Goal: Complete application form

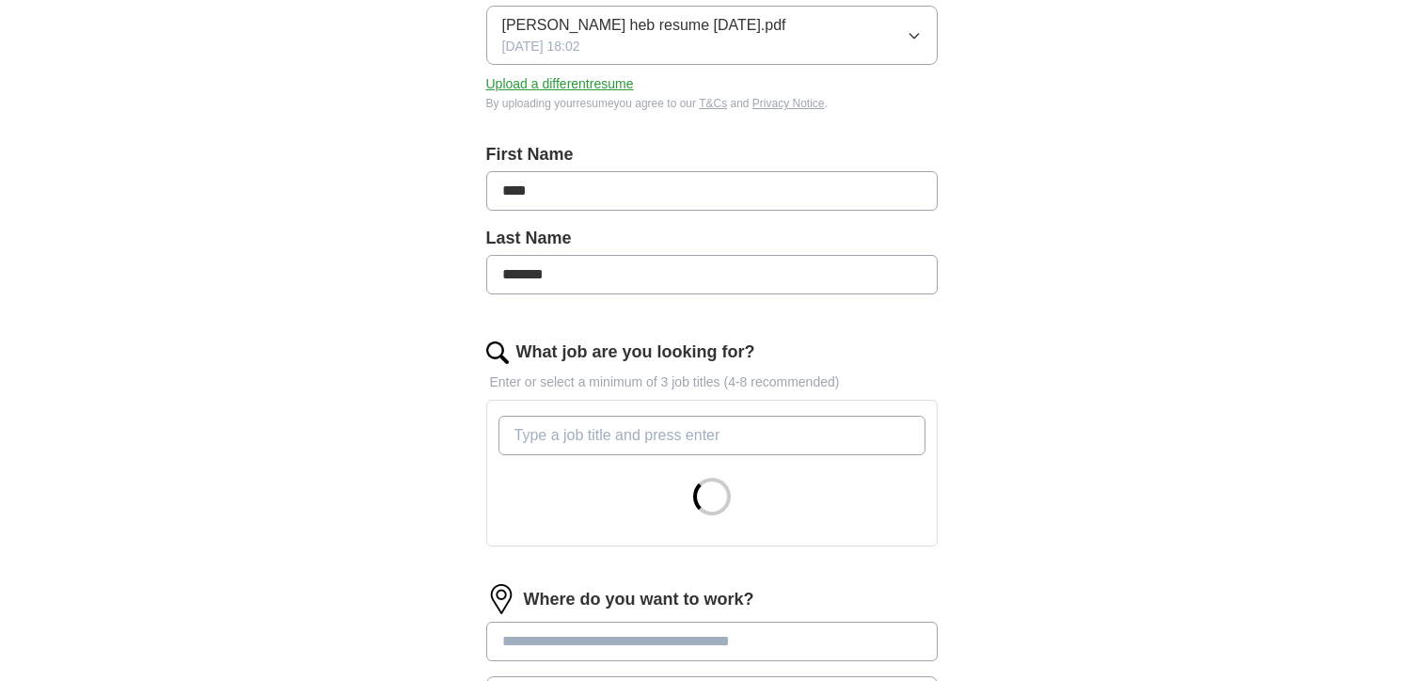
scroll to position [301, 0]
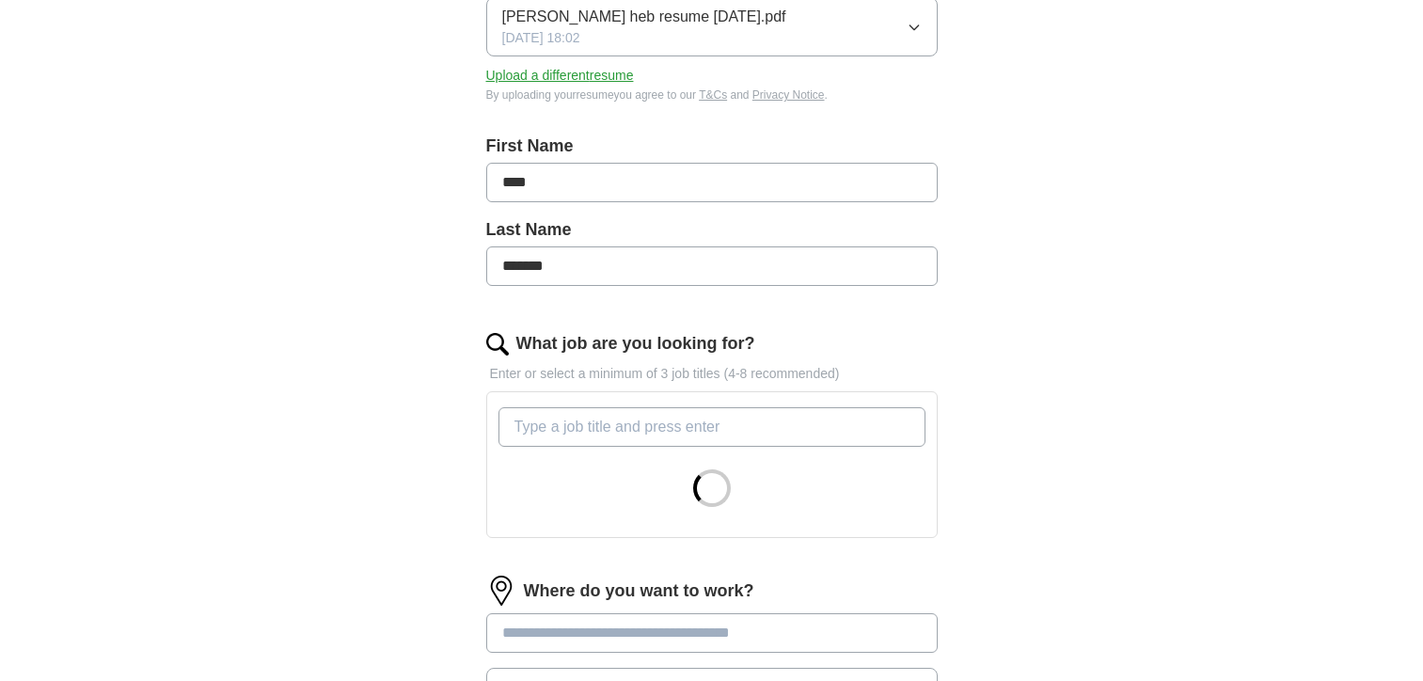
click at [711, 419] on input "What job are you looking for?" at bounding box center [711, 427] width 427 height 40
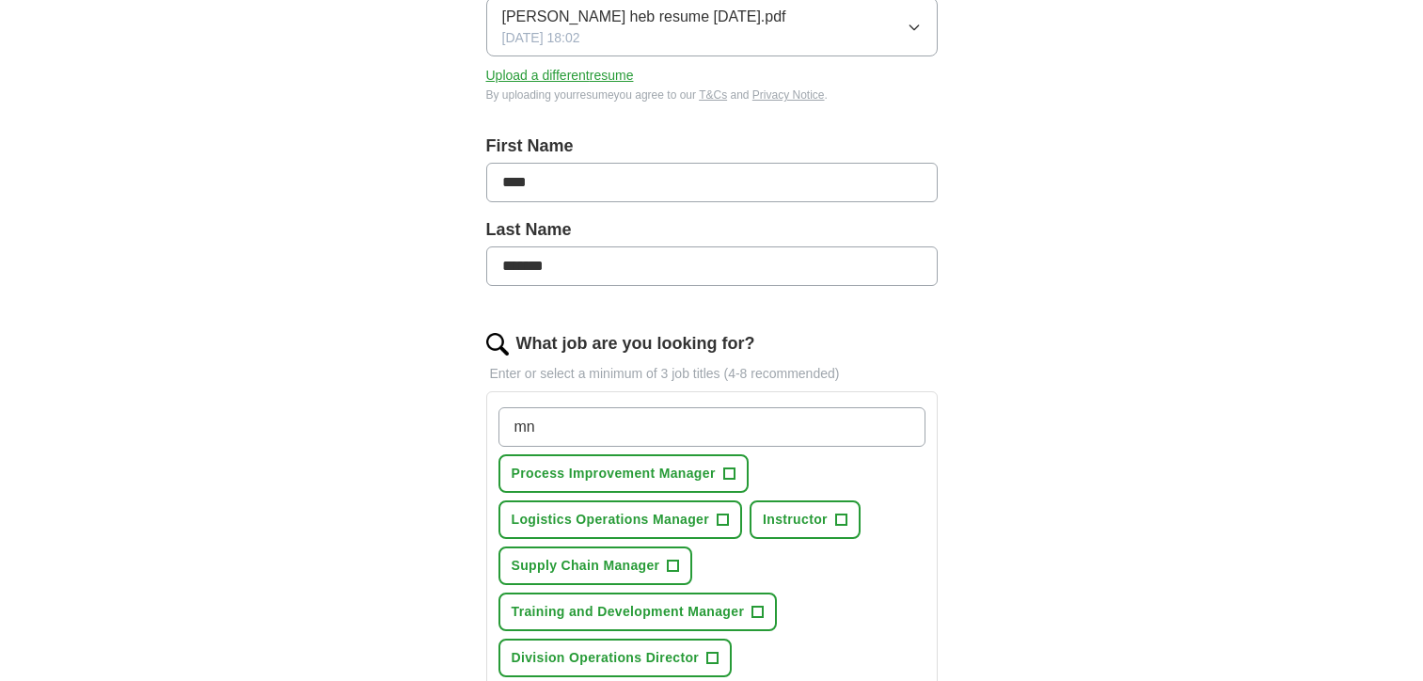
type input "m"
click at [727, 466] on span "+" at bounding box center [728, 473] width 11 height 15
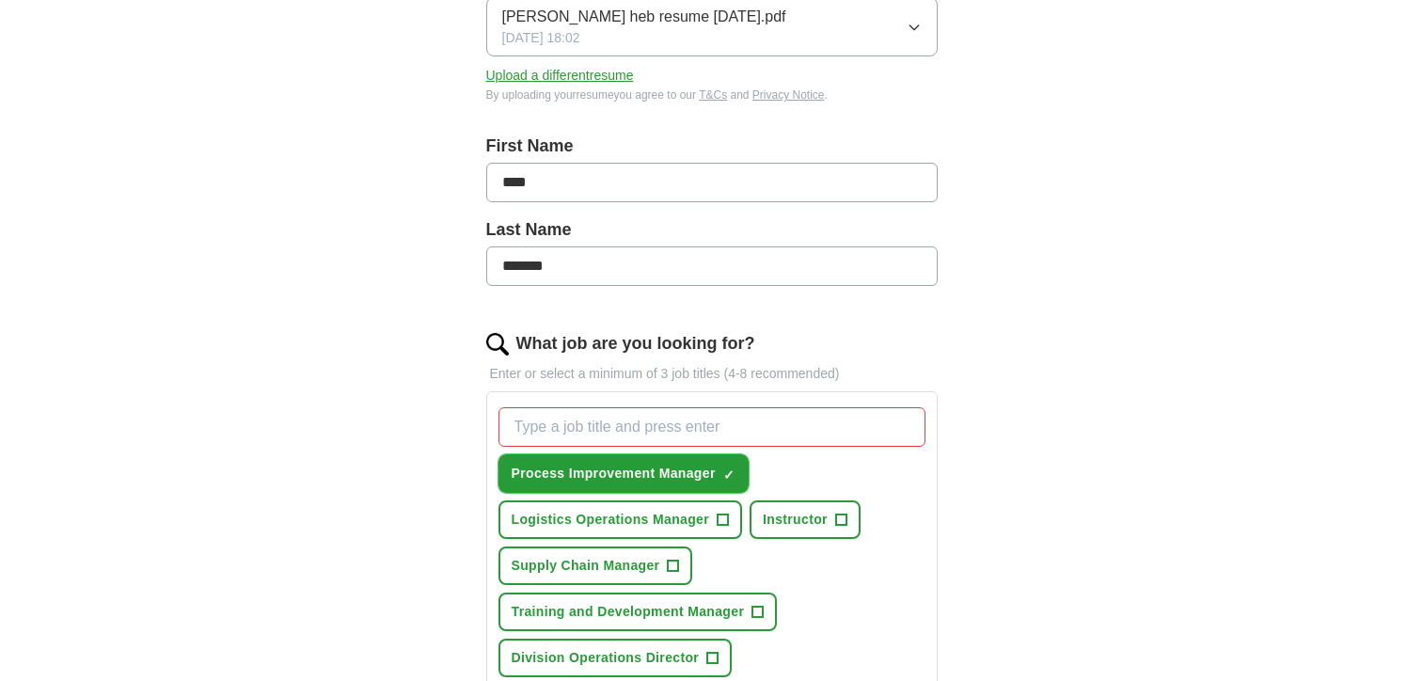
click at [0, 0] on span "×" at bounding box center [0, 0] width 0 height 0
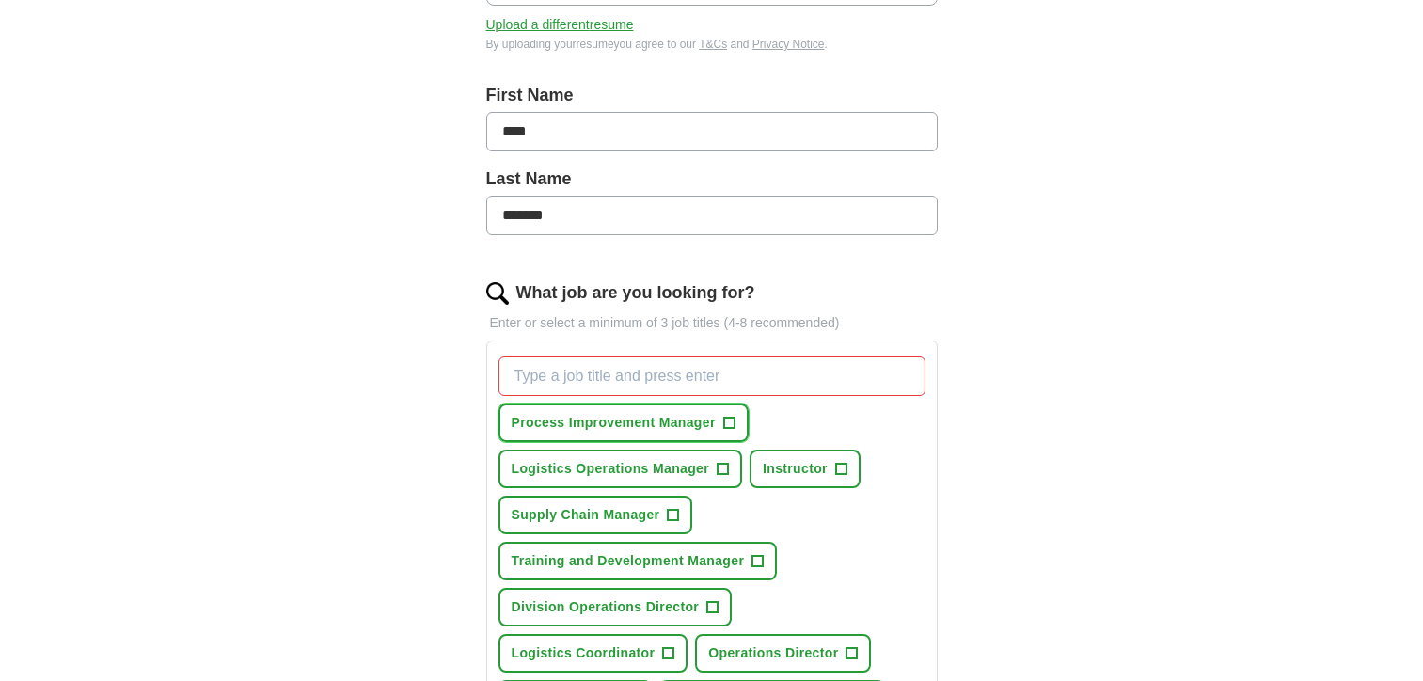
scroll to position [463, 0]
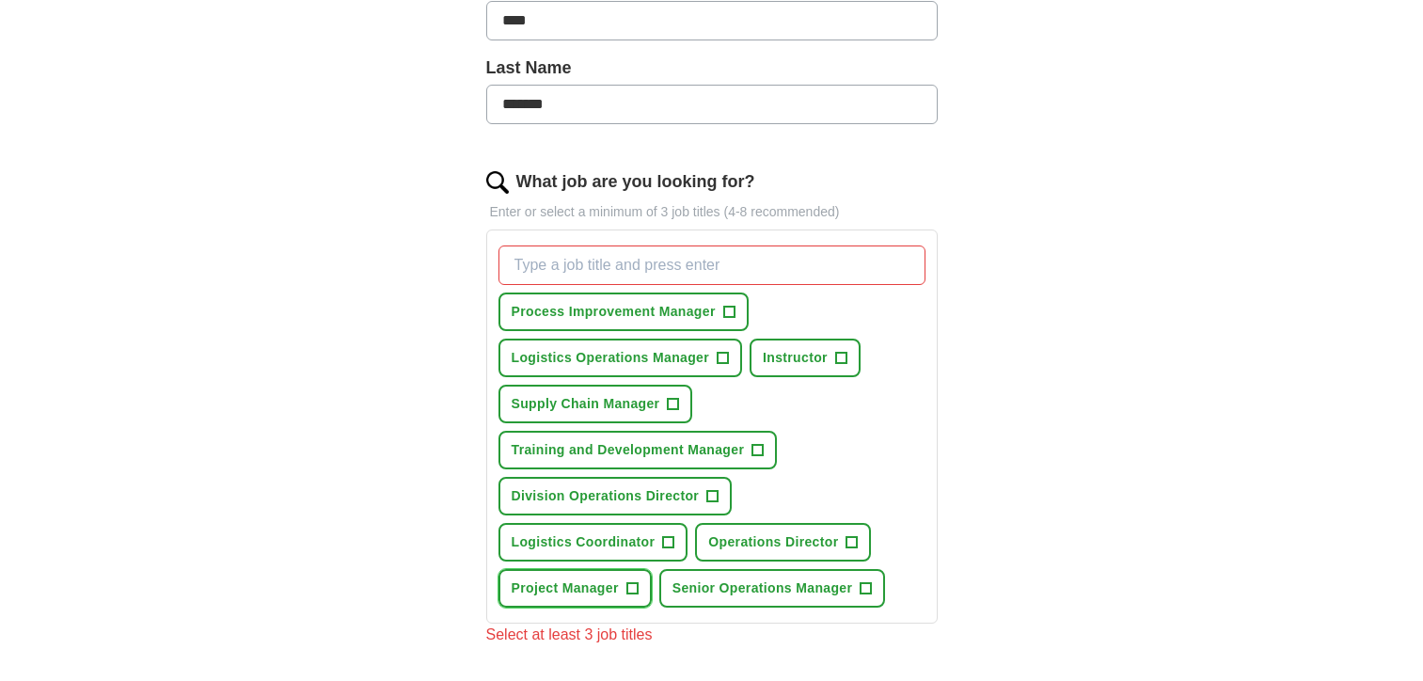
click at [636, 584] on span "+" at bounding box center [631, 588] width 11 height 15
click at [853, 542] on span "+" at bounding box center [851, 542] width 11 height 15
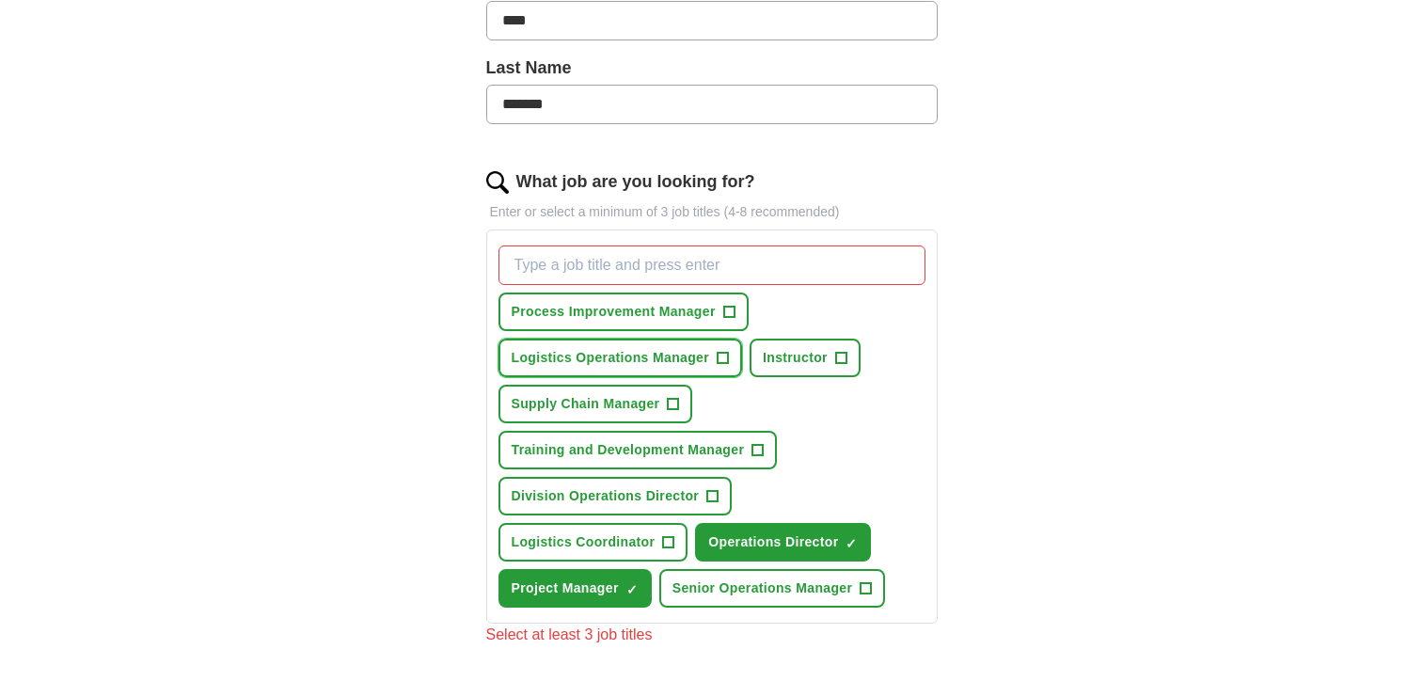
click at [721, 358] on span "+" at bounding box center [723, 358] width 11 height 15
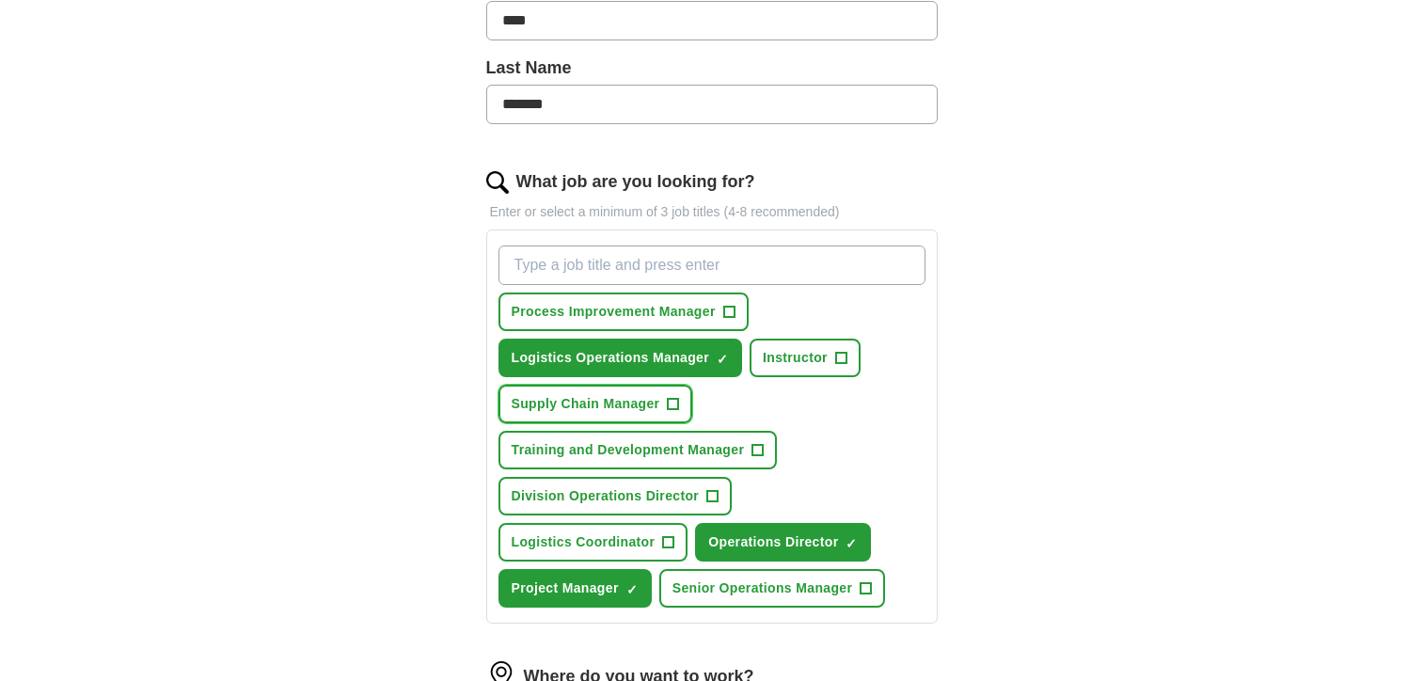
click at [668, 403] on span "+" at bounding box center [673, 404] width 11 height 15
click at [844, 351] on span "+" at bounding box center [840, 358] width 11 height 15
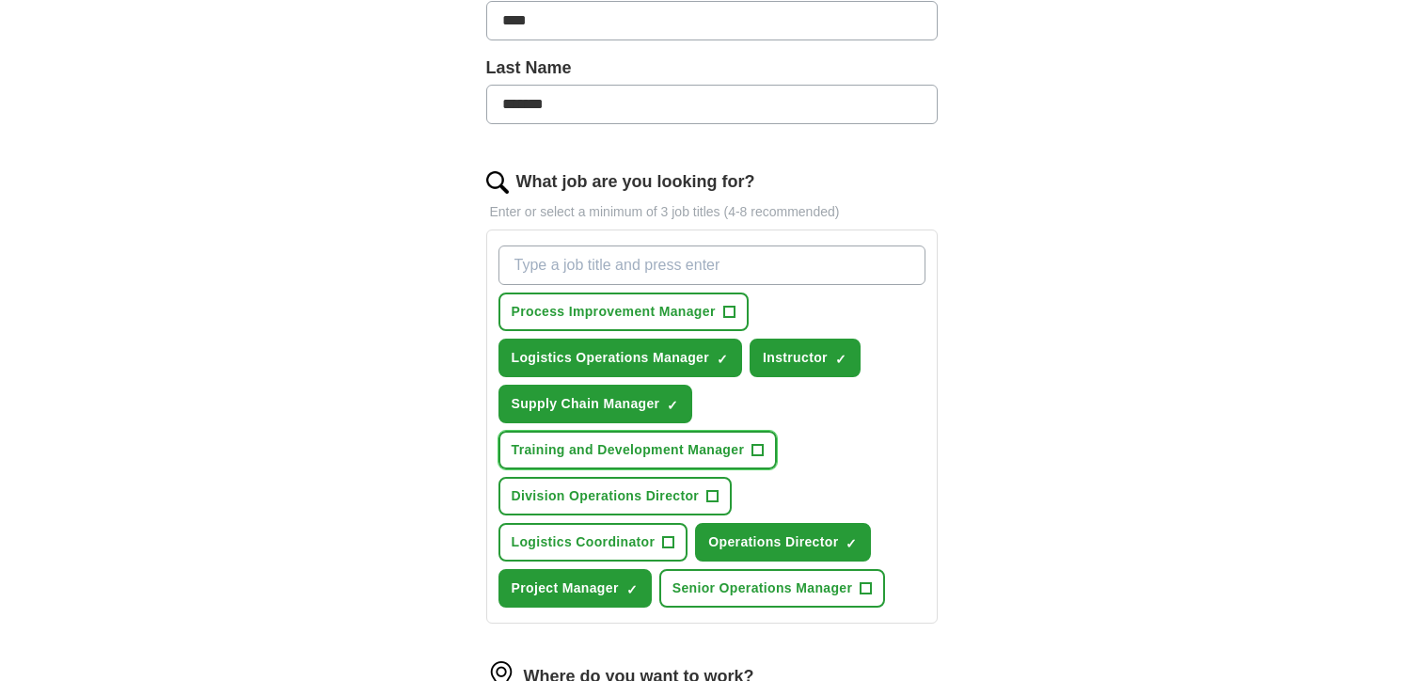
click at [750, 451] on button "Training and Development Manager +" at bounding box center [637, 450] width 279 height 39
click at [699, 492] on button "Division Operations Director +" at bounding box center [615, 496] width 234 height 39
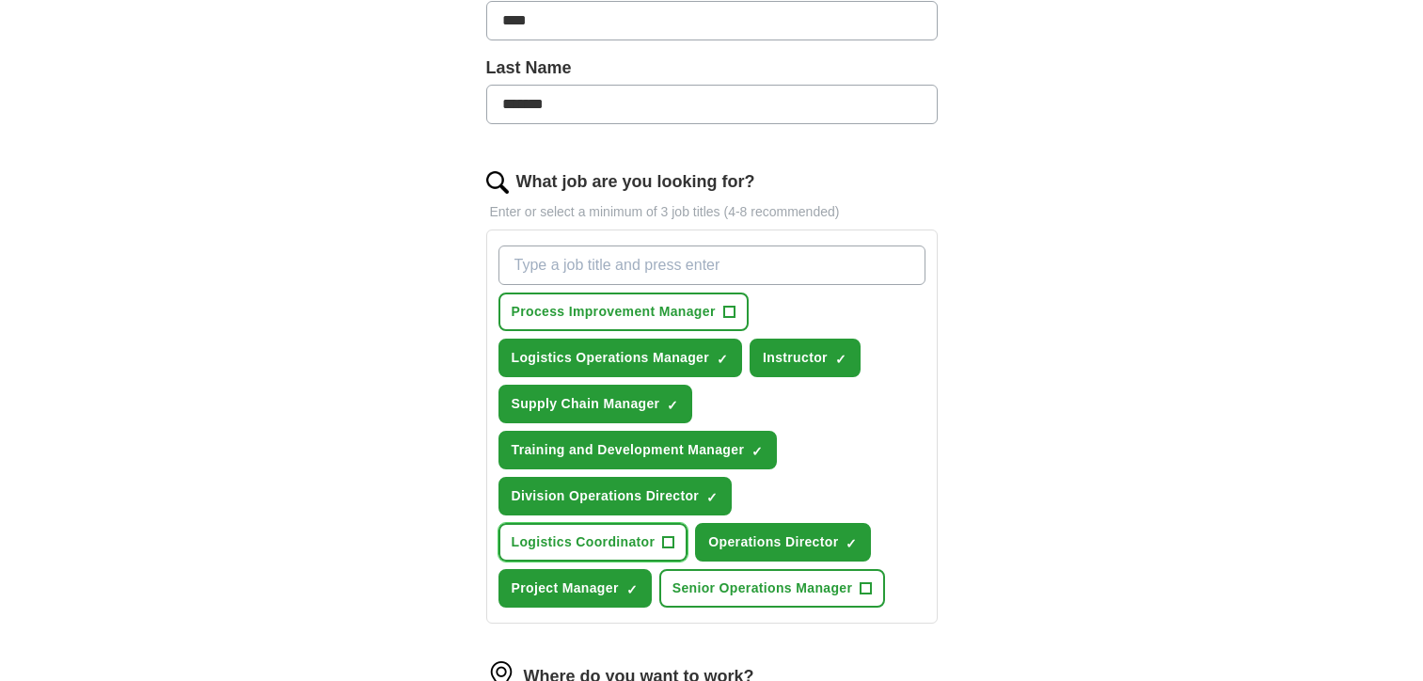
click at [671, 535] on span "+" at bounding box center [668, 542] width 11 height 15
click at [734, 314] on span "+" at bounding box center [728, 312] width 11 height 15
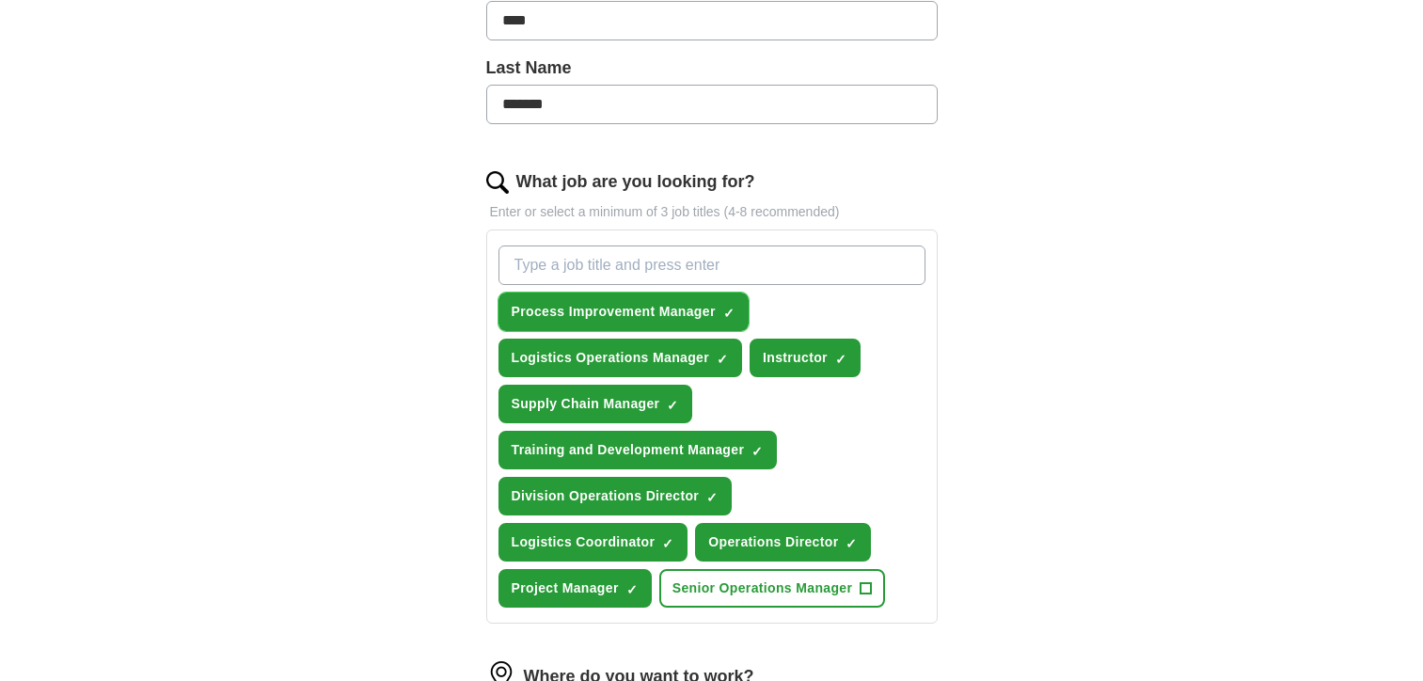
scroll to position [522, 0]
